Goal: Information Seeking & Learning: Learn about a topic

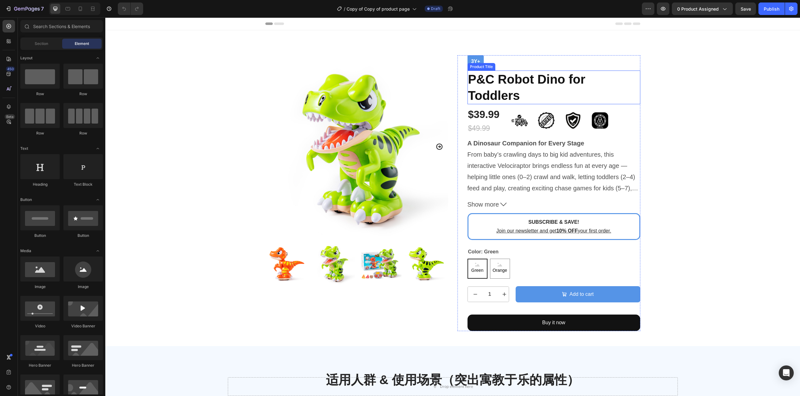
click at [488, 80] on h1 "P&C Robot Dino for Toddlers" at bounding box center [553, 88] width 173 height 34
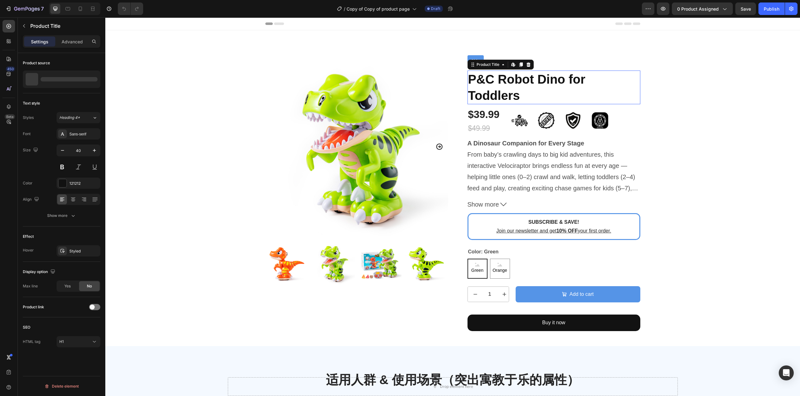
click at [488, 80] on h1 "P&C Robot Dino for Toddlers" at bounding box center [553, 88] width 173 height 34
click at [492, 80] on h1 "P&C Robot Dino for Toddlers" at bounding box center [553, 88] width 173 height 34
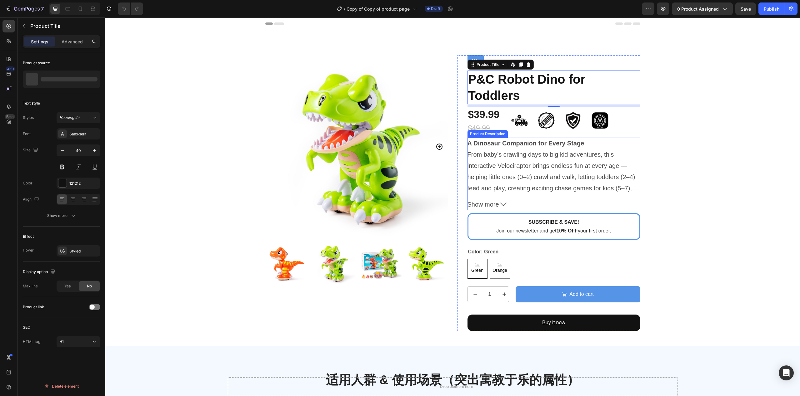
click at [488, 206] on span "Show more" at bounding box center [483, 204] width 32 height 11
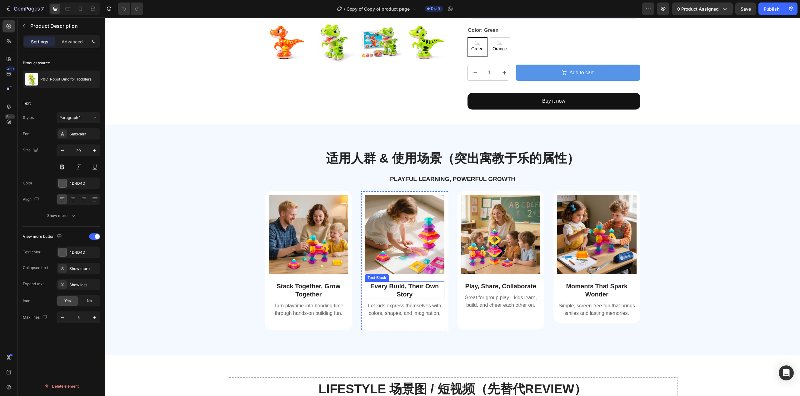
scroll to position [222, 0]
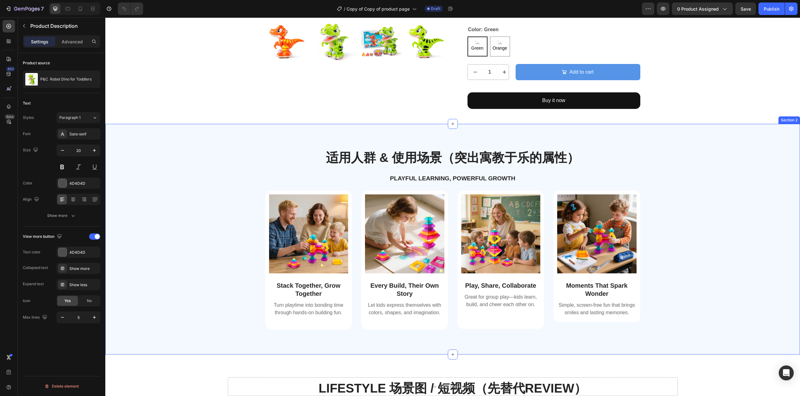
click at [778, 264] on div "Image Stack Together, Grow Together Text Block Turn playtime into bonding time …" at bounding box center [452, 265] width 685 height 149
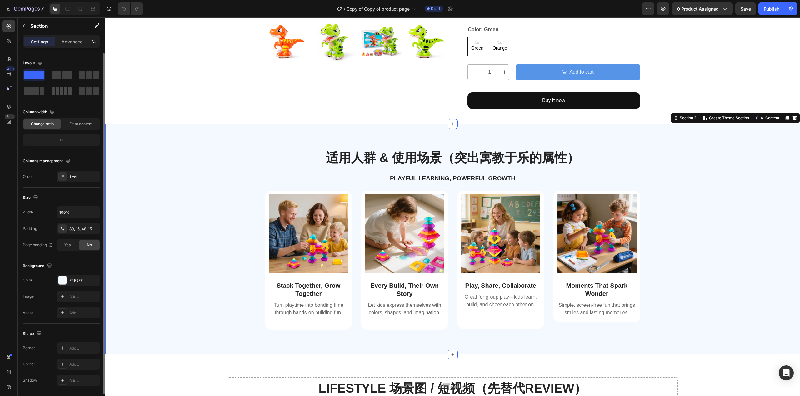
click at [53, 88] on span at bounding box center [53, 91] width 3 height 9
click at [81, 77] on span at bounding box center [82, 75] width 6 height 9
click at [304, 251] on img at bounding box center [308, 234] width 79 height 79
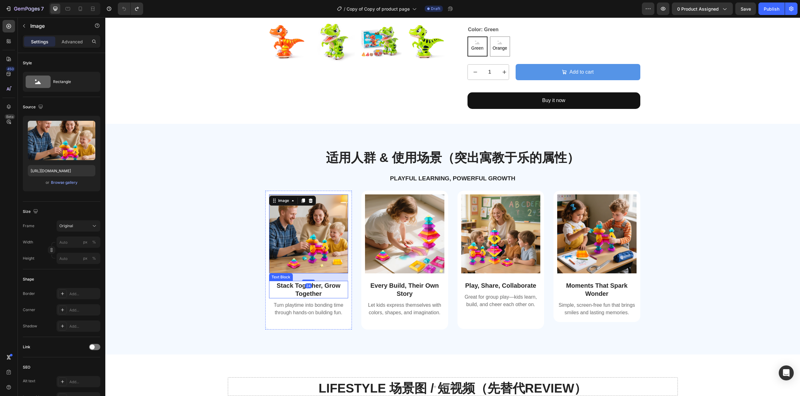
click at [320, 297] on p "Stack Together, Grow Together" at bounding box center [309, 290] width 78 height 16
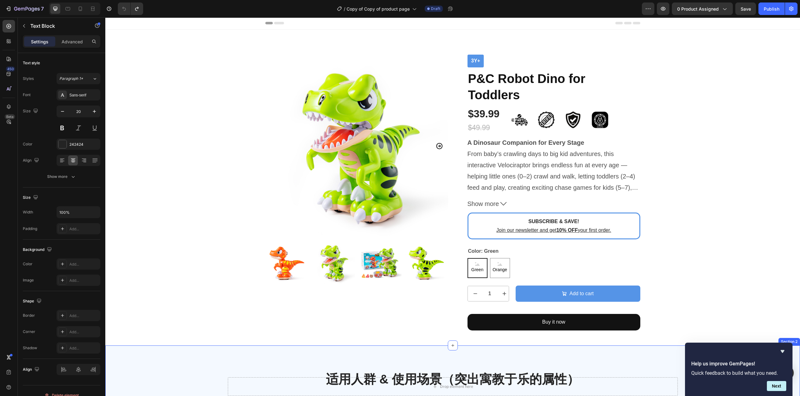
scroll to position [0, 0]
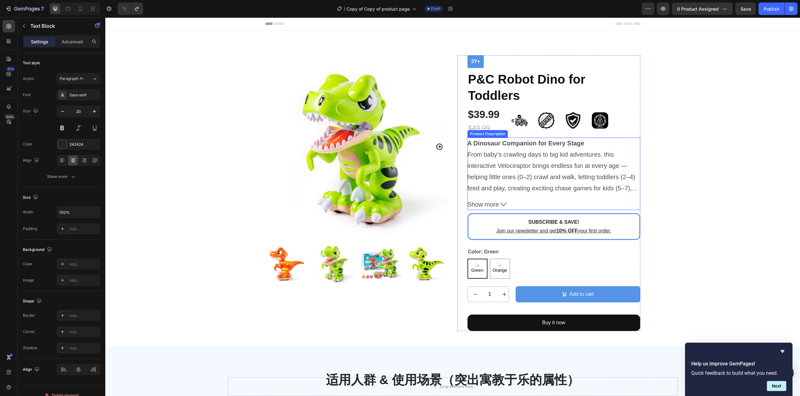
click at [490, 200] on span "Show more" at bounding box center [483, 204] width 32 height 11
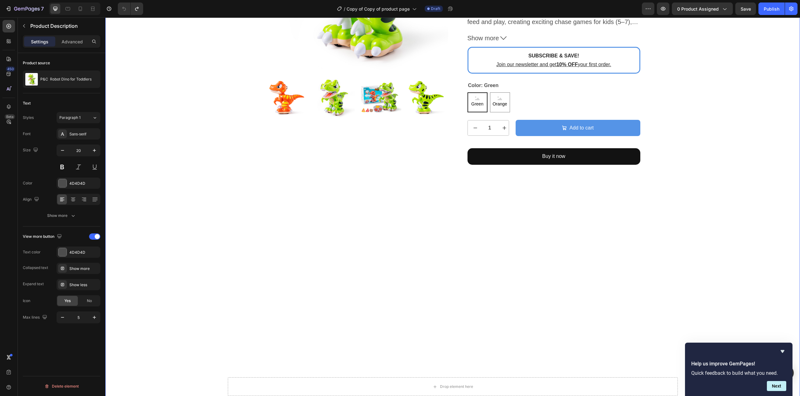
scroll to position [42, 0]
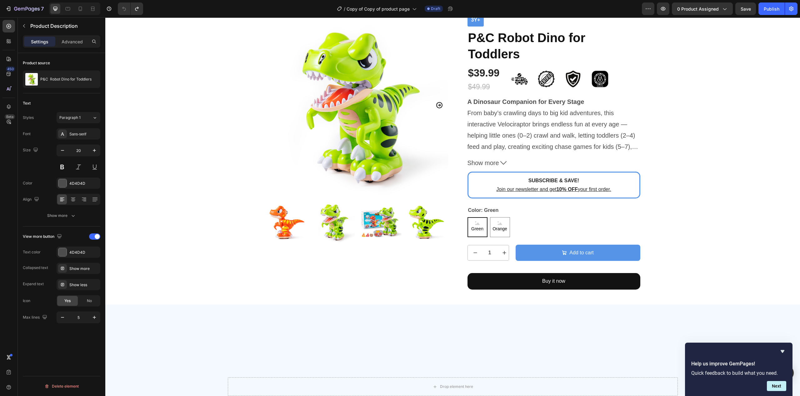
click at [495, 162] on span "Show more" at bounding box center [483, 162] width 32 height 11
click at [486, 163] on span "Show more" at bounding box center [483, 162] width 32 height 11
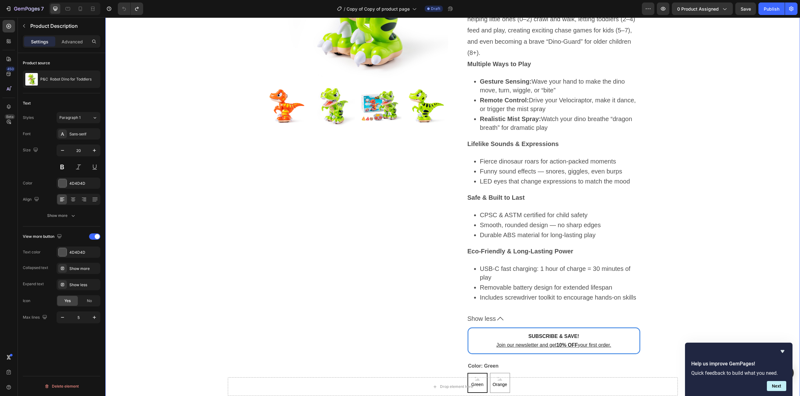
scroll to position [83, 0]
